Goal: Task Accomplishment & Management: Complete application form

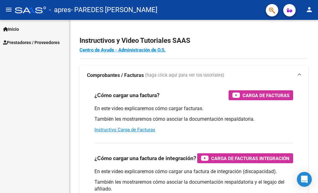
click at [37, 41] on span "Prestadores / Proveedores" at bounding box center [31, 42] width 56 height 7
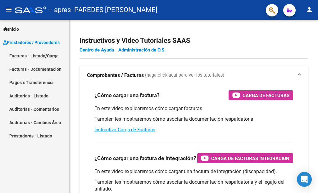
click at [41, 53] on link "Facturas - Listado/Carga" at bounding box center [34, 55] width 69 height 13
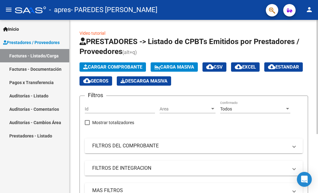
click at [127, 67] on span "Cargar Comprobante" at bounding box center [112, 67] width 59 height 6
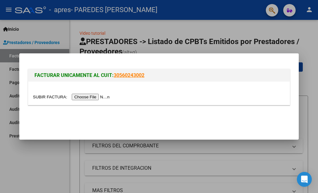
click at [108, 97] on input "file" at bounding box center [72, 97] width 78 height 7
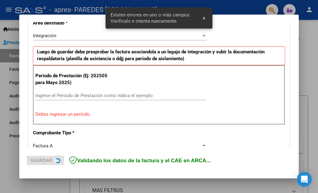
scroll to position [153, 0]
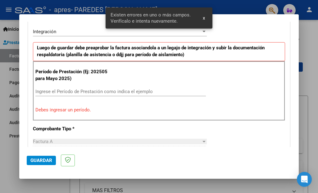
click at [83, 91] on input "Ingrese el Período de Prestación como indica el ejemplo" at bounding box center [120, 92] width 170 height 6
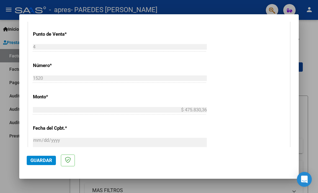
scroll to position [372, 0]
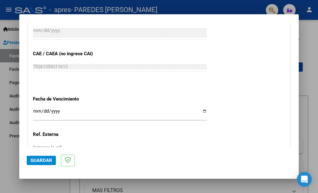
type input "202508"
click at [200, 109] on input "Ingresar la fecha" at bounding box center [120, 114] width 174 height 10
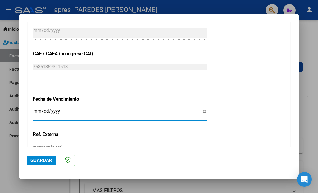
type input "[DATE]"
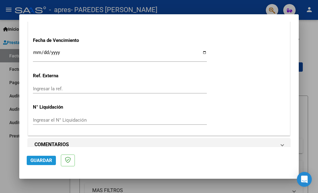
click at [38, 161] on span "Guardar" at bounding box center [41, 161] width 22 height 6
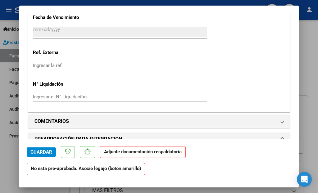
scroll to position [548, 0]
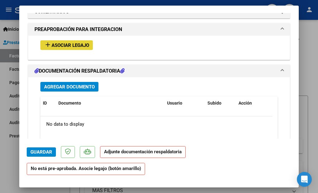
click at [78, 43] on span "Asociar Legajo" at bounding box center [70, 46] width 38 height 6
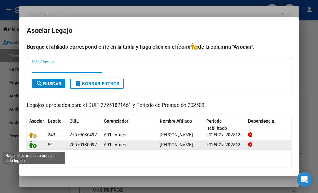
click at [34, 147] on icon at bounding box center [32, 144] width 7 height 7
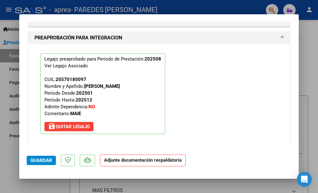
scroll to position [674, 0]
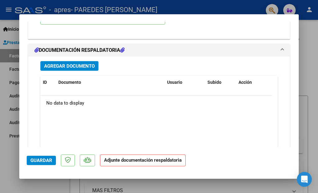
click at [79, 61] on div "Agregar Documento ID Documento Usuario Subido Acción No data to display 0 total…" at bounding box center [159, 117] width 246 height 122
click at [80, 63] on span "Agregar Documento" at bounding box center [69, 66] width 51 height 6
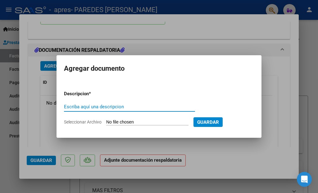
click at [114, 105] on input "Escriba aquí una descripcion" at bounding box center [129, 107] width 131 height 6
type input "ASISTENCIA"
click at [143, 123] on input "Seleccionar Archivo" at bounding box center [147, 122] width 82 height 6
type input "C:\fakepath\CamScanner [DATE] 20.44.pdf"
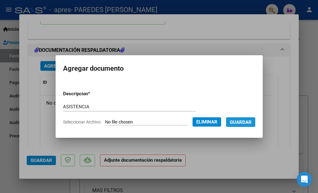
click at [243, 123] on span "Guardar" at bounding box center [241, 122] width 22 height 6
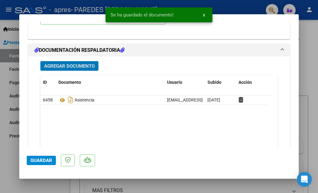
click at [45, 159] on span "Guardar" at bounding box center [41, 161] width 22 height 6
click at [305, 51] on div at bounding box center [159, 96] width 318 height 193
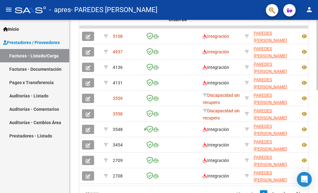
scroll to position [222, 0]
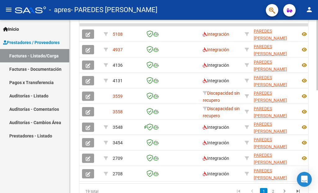
click at [317, 90] on div at bounding box center [317, 55] width 2 height 70
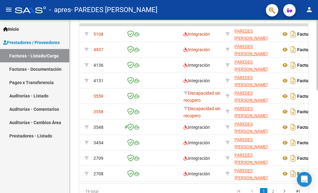
scroll to position [0, 0]
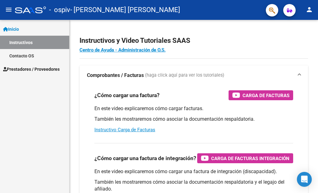
click at [45, 68] on span "Prestadores / Proveedores" at bounding box center [31, 69] width 56 height 7
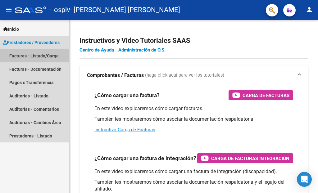
click at [43, 54] on link "Facturas - Listado/Carga" at bounding box center [34, 55] width 69 height 13
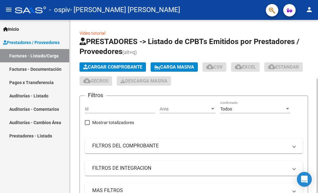
click at [123, 68] on span "Cargar Comprobante" at bounding box center [112, 67] width 59 height 6
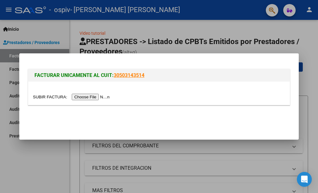
click at [103, 96] on input "file" at bounding box center [72, 97] width 78 height 7
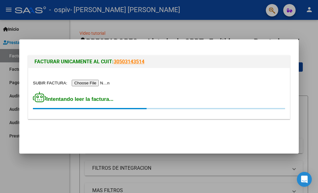
click at [153, 28] on div at bounding box center [159, 96] width 318 height 193
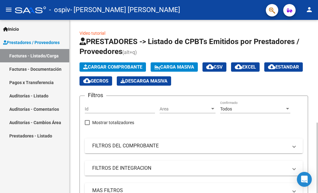
click at [124, 65] on span "Cargar Comprobante" at bounding box center [112, 67] width 59 height 6
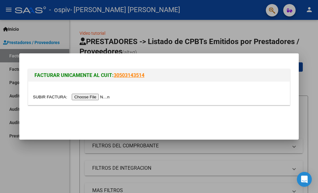
click at [97, 97] on input "file" at bounding box center [72, 97] width 78 height 7
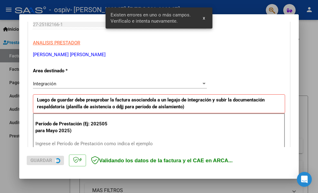
scroll to position [141, 0]
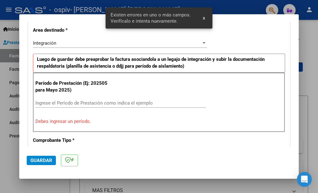
click at [140, 101] on input "Ingrese el Período de Prestación como indica el ejemplo" at bounding box center [120, 103] width 170 height 6
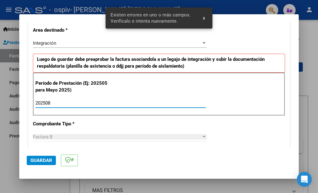
type input "202508"
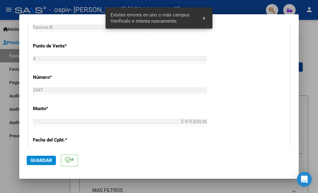
scroll to position [360, 0]
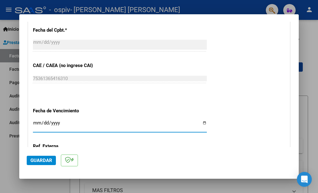
click at [200, 120] on input "Ingresar la fecha" at bounding box center [120, 125] width 174 height 10
type input "[DATE]"
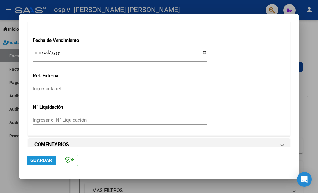
click at [53, 160] on button "Guardar" at bounding box center [41, 160] width 29 height 9
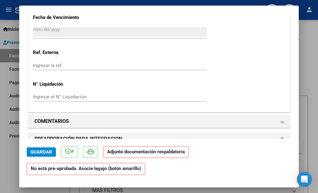
scroll to position [548, 0]
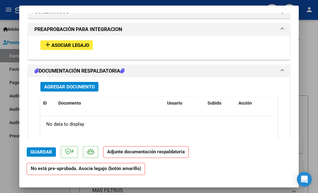
click at [78, 43] on span "Asociar Legajo" at bounding box center [70, 46] width 38 height 6
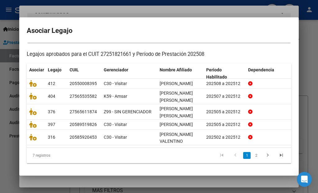
scroll to position [0, 1]
click at [263, 154] on icon "go to next page" at bounding box center [267, 155] width 8 height 7
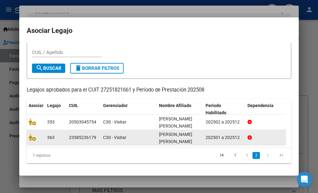
scroll to position [20, 0]
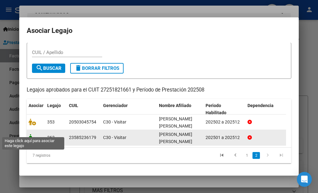
click at [34, 134] on icon at bounding box center [32, 137] width 7 height 7
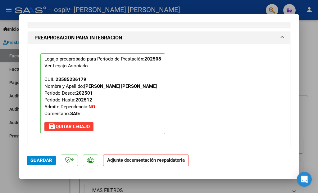
scroll to position [674, 0]
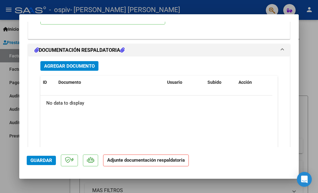
click at [74, 63] on span "Agregar Documento" at bounding box center [69, 66] width 51 height 6
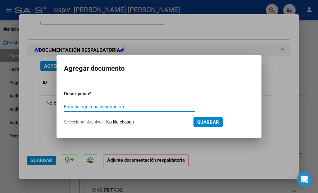
click at [117, 107] on input "Escriba aquí una descripcion" at bounding box center [129, 107] width 131 height 6
type input "ASISTENCIA"
click at [132, 121] on input "Seleccionar Archivo" at bounding box center [147, 122] width 82 height 6
type input "C:\fakepath\com.google.android.apps.photos.Image (2).pdf"
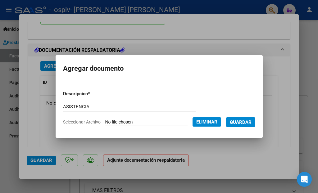
click at [250, 122] on span "Guardar" at bounding box center [241, 122] width 22 height 6
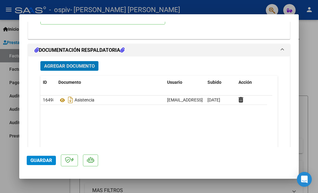
click at [88, 63] on span "Agregar Documento" at bounding box center [69, 66] width 51 height 6
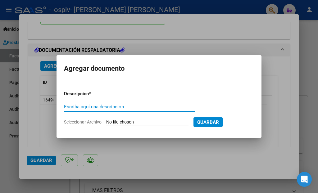
click at [104, 105] on input "Escriba aquí una descripcion" at bounding box center [129, 107] width 131 height 6
type input "AUTORIZACION"
click at [123, 119] on app-file-uploader "Seleccionar Archivo" at bounding box center [128, 122] width 129 height 6
click at [123, 124] on input "Seleccionar Archivo" at bounding box center [147, 122] width 82 height 6
type input "C:\fakepath\HAUEISEN DANTE SAIE 2025.pdf"
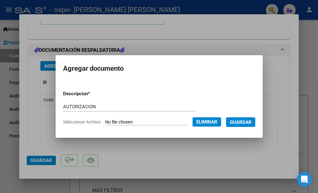
click at [249, 122] on span "Guardar" at bounding box center [241, 122] width 22 height 6
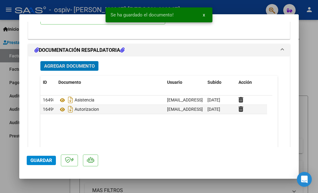
click at [38, 161] on span "Guardar" at bounding box center [41, 161] width 22 height 6
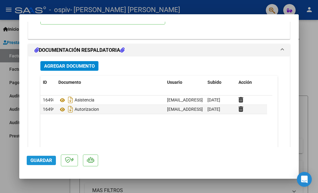
click at [47, 159] on span "Guardar" at bounding box center [41, 161] width 22 height 6
click at [47, 158] on span "Guardar" at bounding box center [41, 161] width 22 height 6
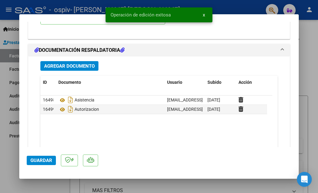
click at [316, 49] on div at bounding box center [159, 96] width 318 height 193
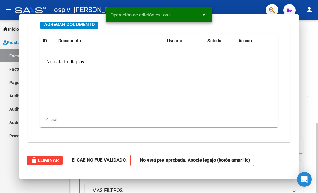
scroll to position [0, 0]
